Goal: Browse casually: Explore the website without a specific task or goal

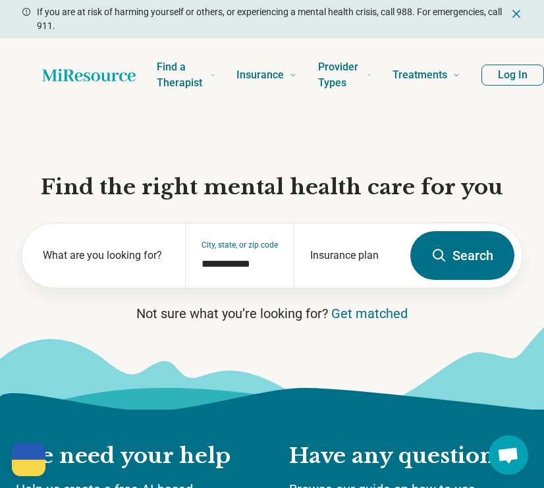
click at [57, 74] on icon "Home page" at bounding box center [88, 75] width 93 height 26
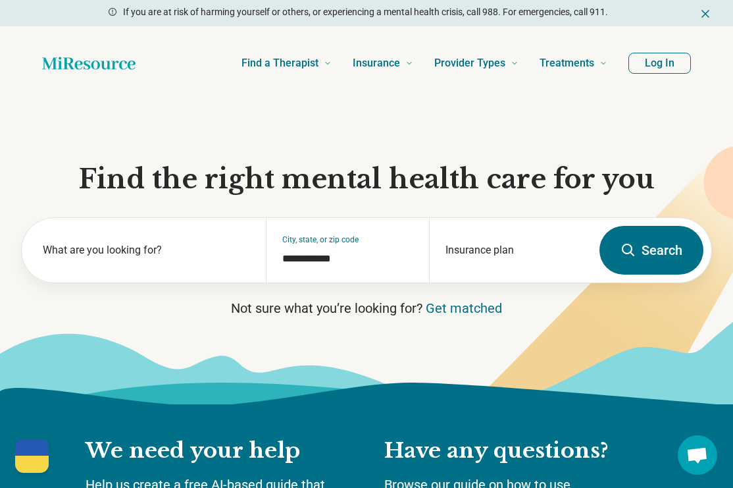
scroll to position [207, 0]
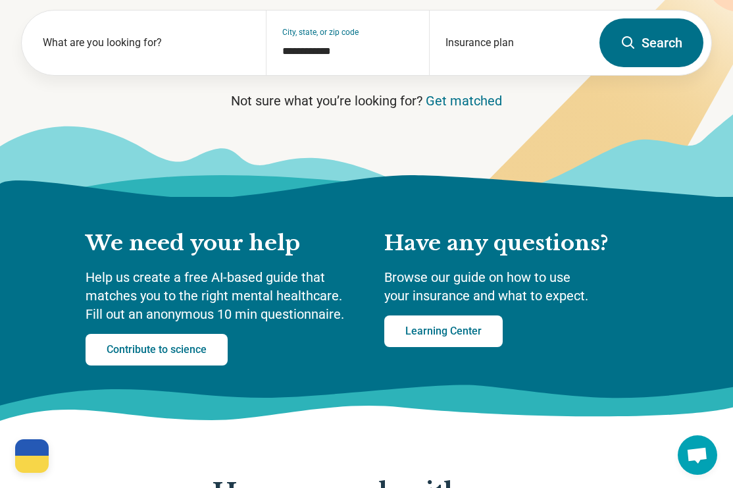
click at [48, 455] on div at bounding box center [32, 447] width 34 height 17
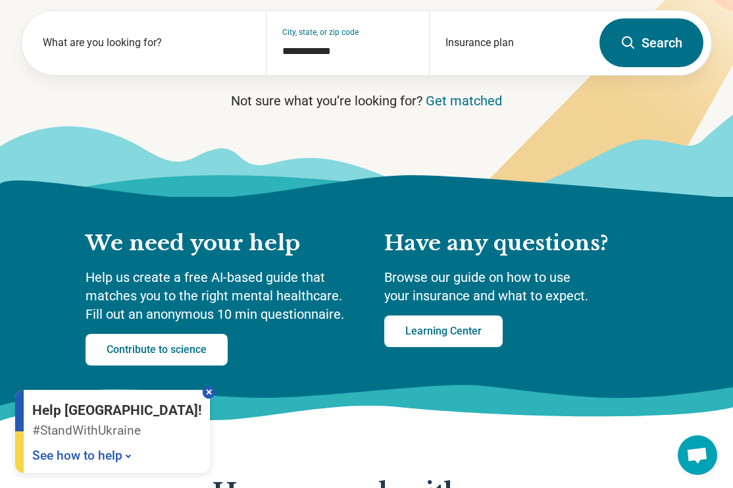
click at [203, 396] on div at bounding box center [209, 392] width 13 height 13
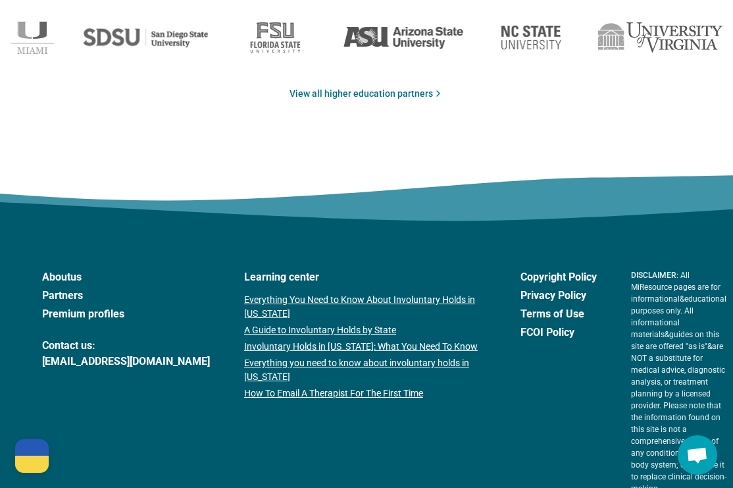
scroll to position [2291, 0]
